Goal: Navigation & Orientation: Find specific page/section

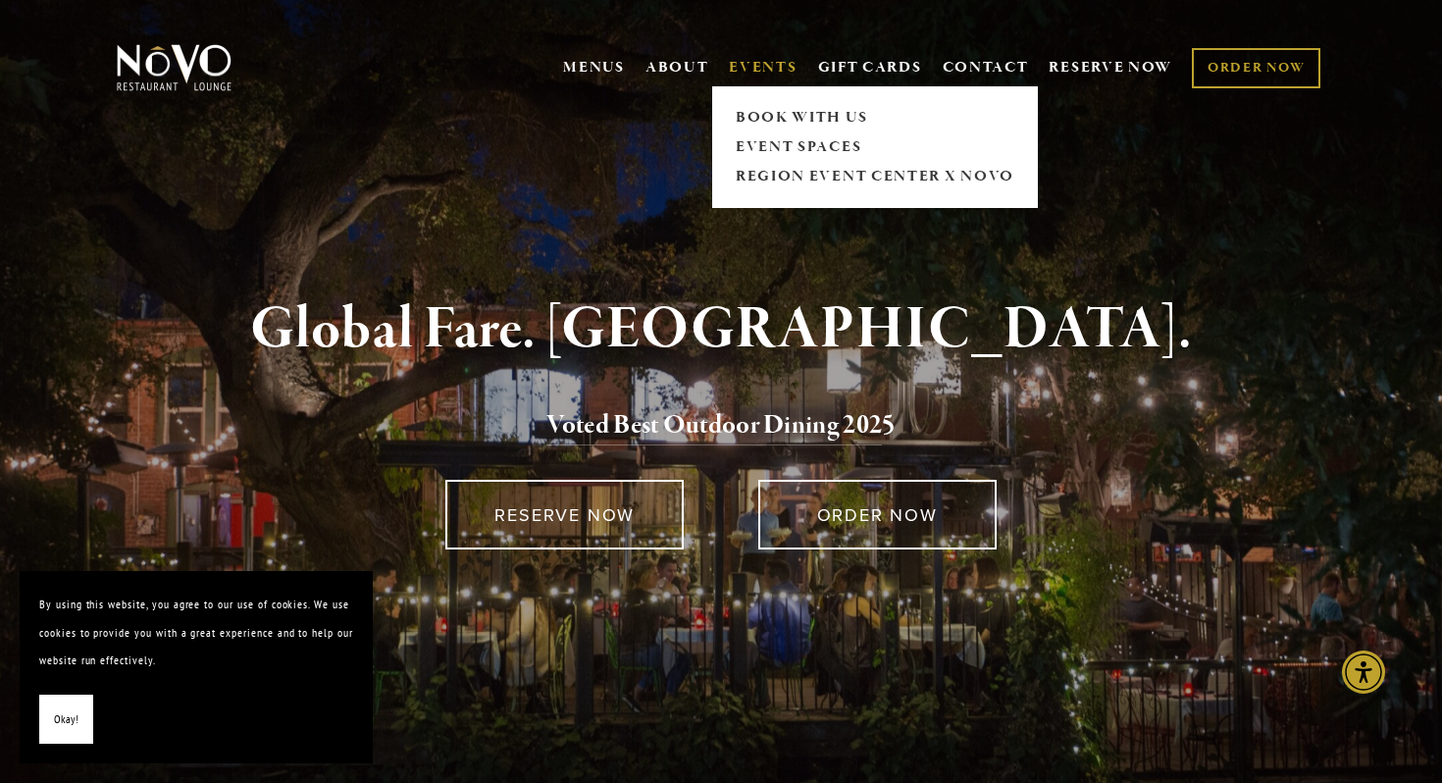
click at [748, 77] on link "EVENTS" at bounding box center [763, 68] width 68 height 20
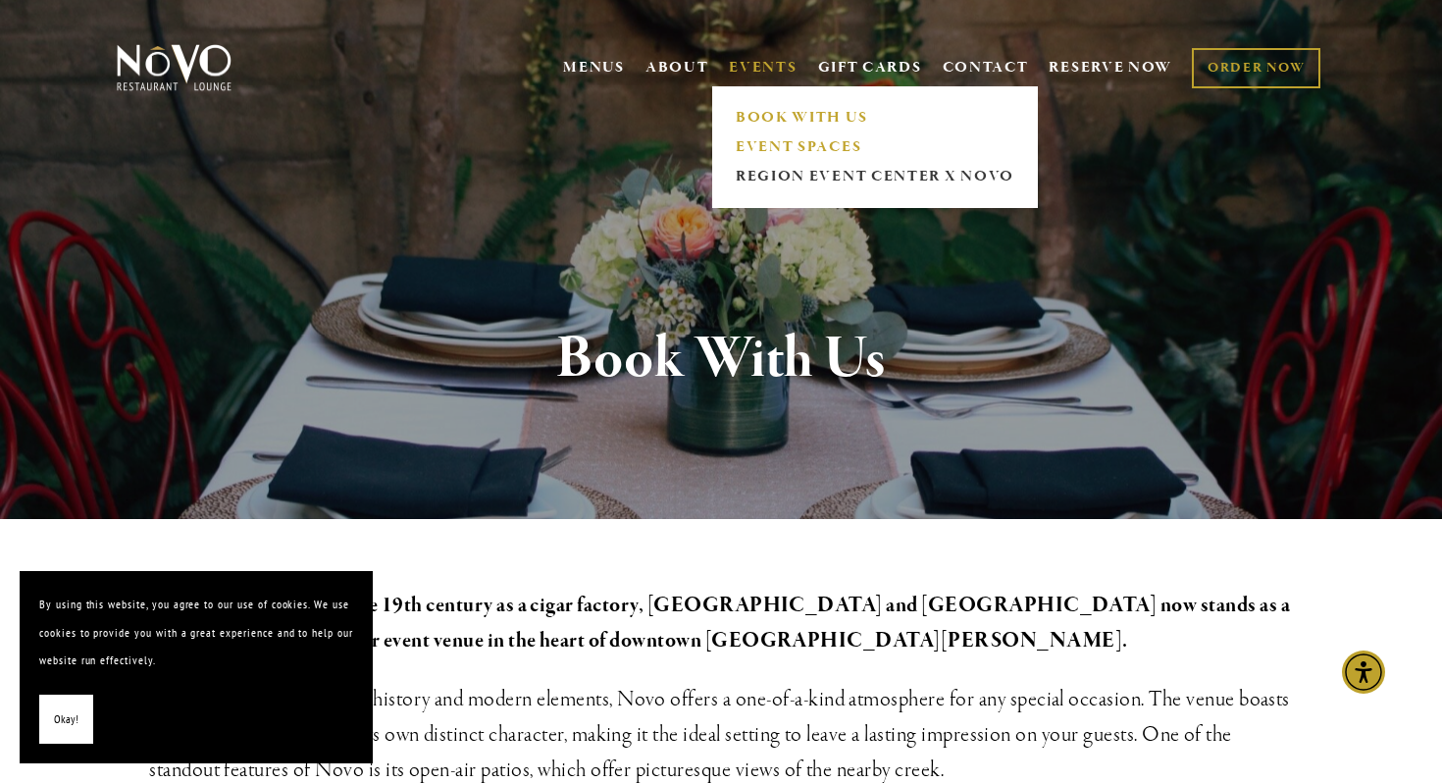
click at [756, 145] on link "EVENT SPACES" at bounding box center [874, 146] width 291 height 29
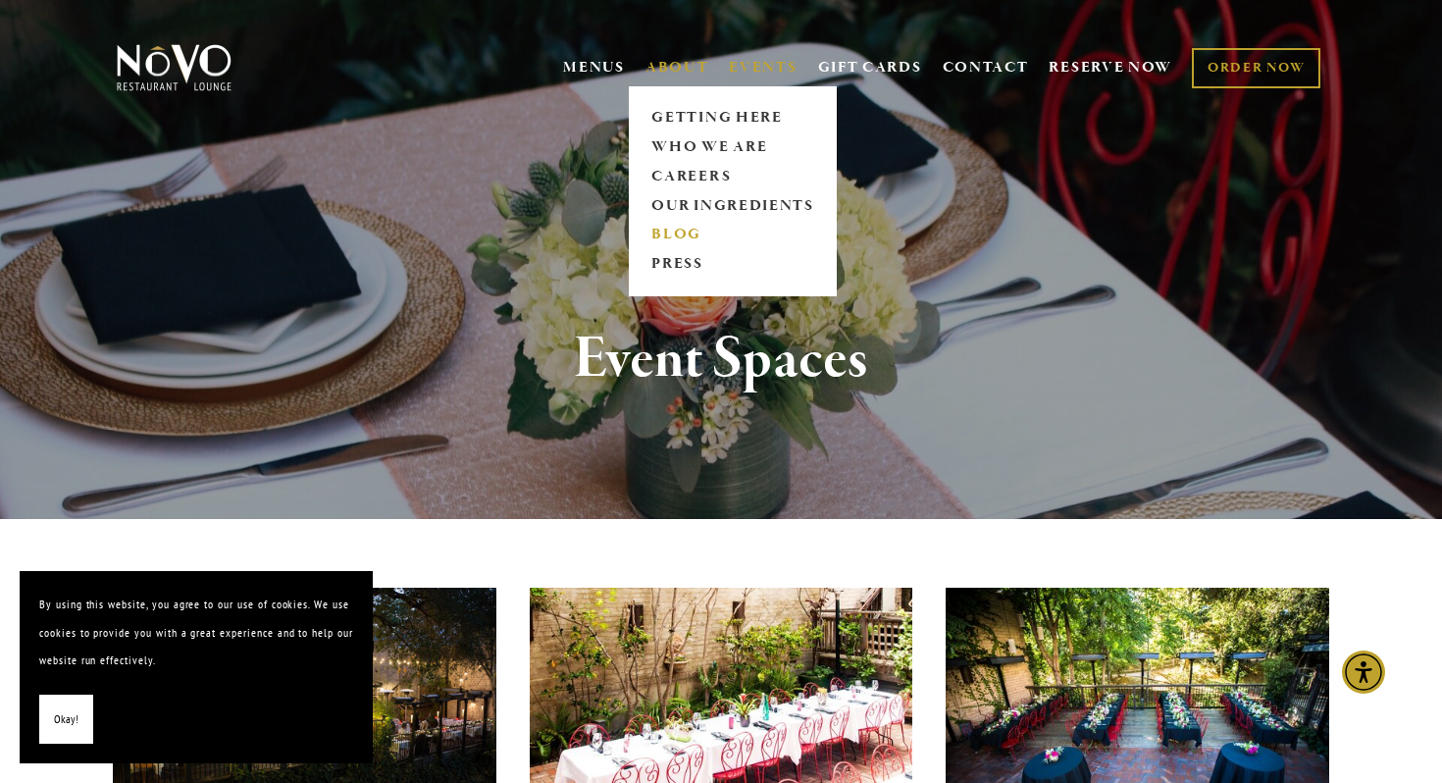
click at [674, 239] on link "BLOG" at bounding box center [732, 235] width 175 height 29
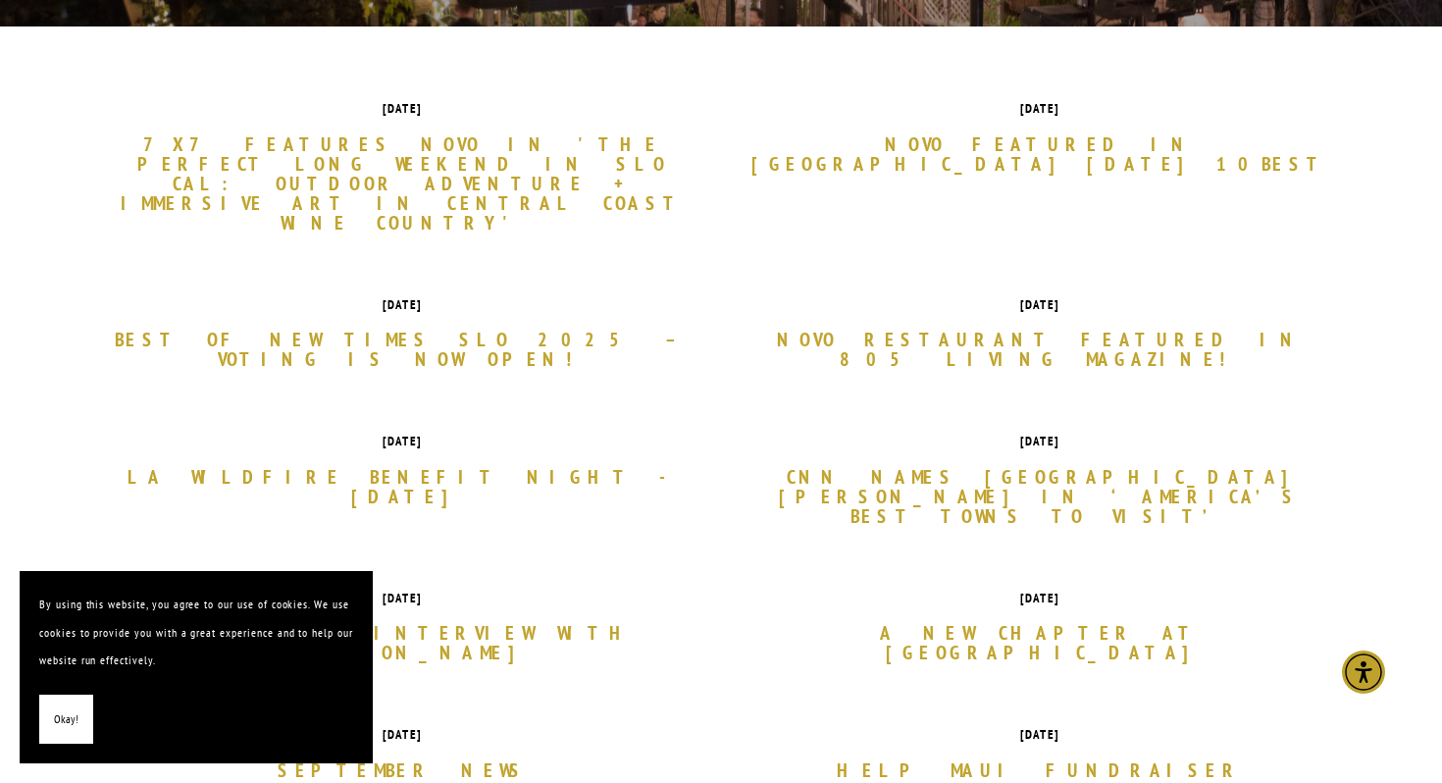
scroll to position [573, 0]
